Goal: Find contact information: Find contact information

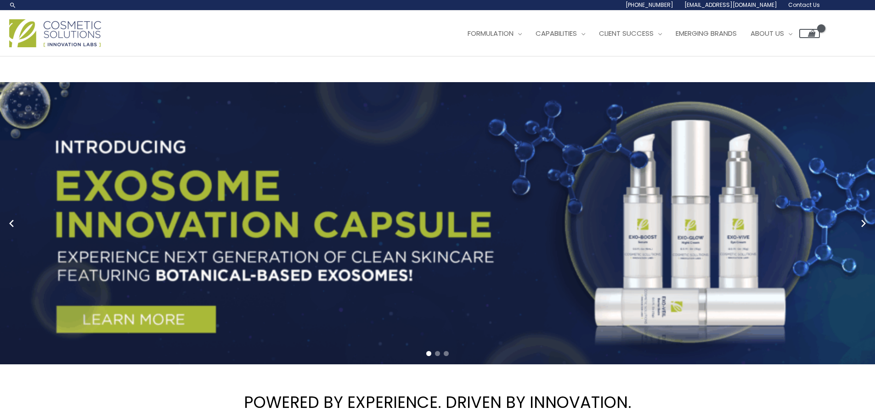
click at [810, 5] on span "Contact Us" at bounding box center [804, 5] width 32 height 8
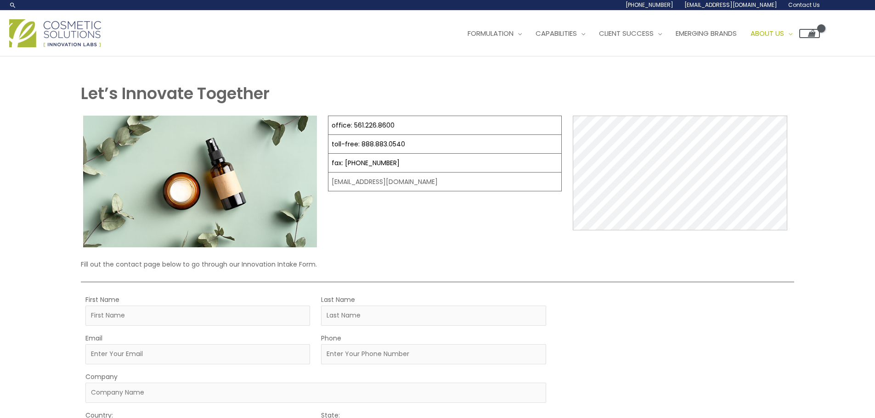
click at [65, 32] on img at bounding box center [55, 33] width 92 height 28
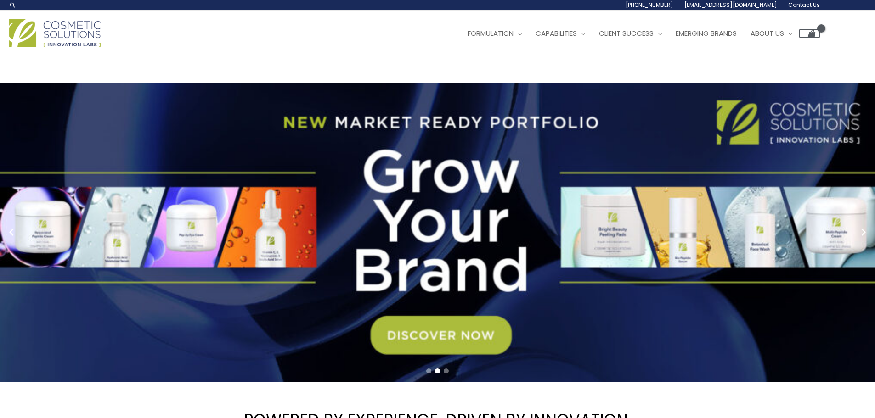
click at [813, 5] on span "Contact Us" at bounding box center [804, 5] width 32 height 8
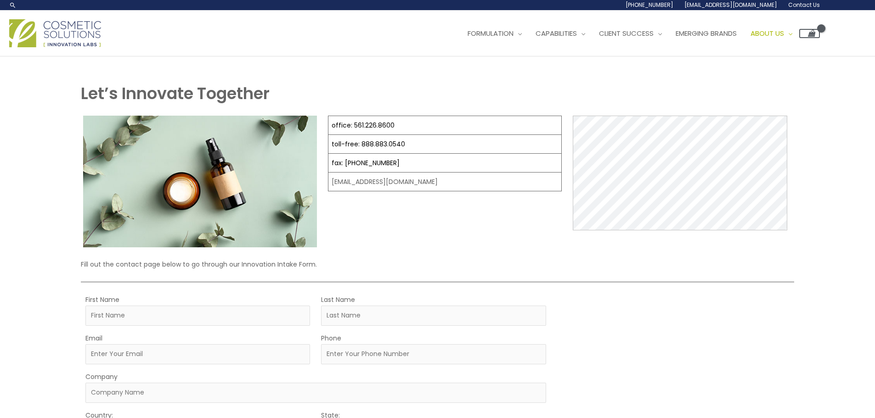
drag, startPoint x: 810, startPoint y: 6, endPoint x: 536, endPoint y: 81, distance: 283.7
click at [536, 81] on div "Let’s Innovate Together office: 561.226.8600 toll-free: 888.883.0540 fax: 561.2…" at bounding box center [438, 344] width 570 height 575
